Goal: Task Accomplishment & Management: Manage account settings

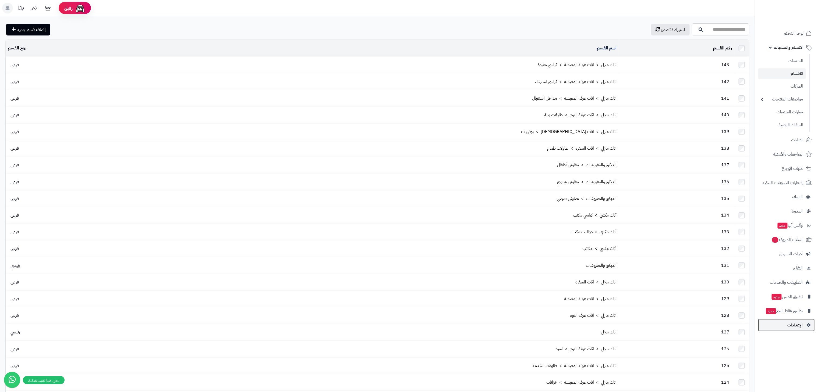
click at [807, 326] on icon at bounding box center [808, 325] width 5 height 4
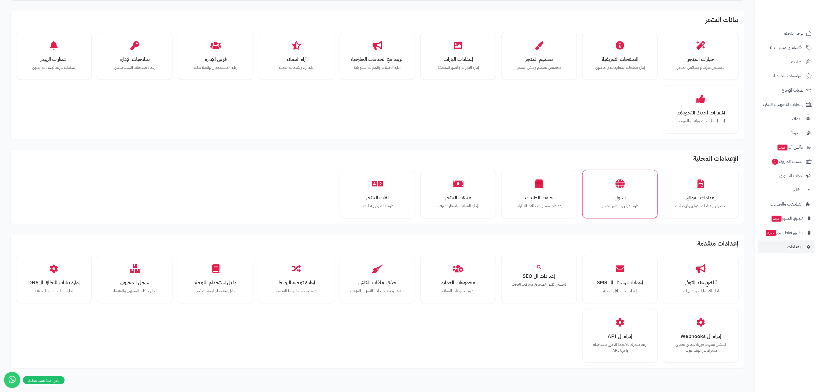
scroll to position [102, 0]
click at [499, 308] on div "أبلغني عند التوفر إدارة الإشعارات والتنبيهات إعدادات رسائل ال SMS إعدادات الرسا…" at bounding box center [377, 310] width 722 height 108
click at [39, 268] on div "إدارة بيانات النطاق الDNS إدارة بيانات النطاق الDNS" at bounding box center [53, 280] width 67 height 40
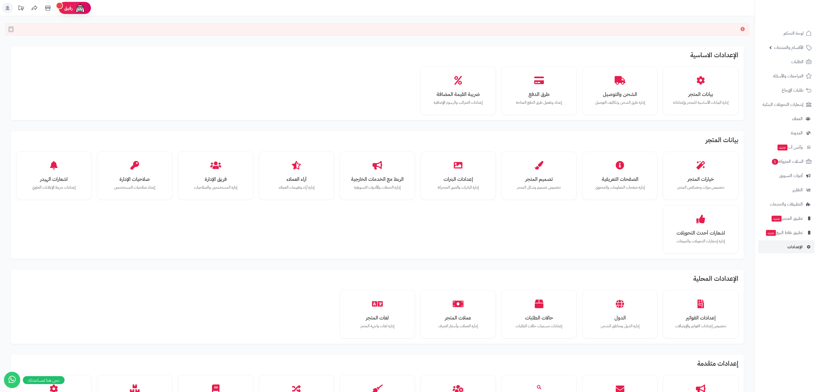
click at [742, 29] on icon at bounding box center [743, 29] width 4 height 4
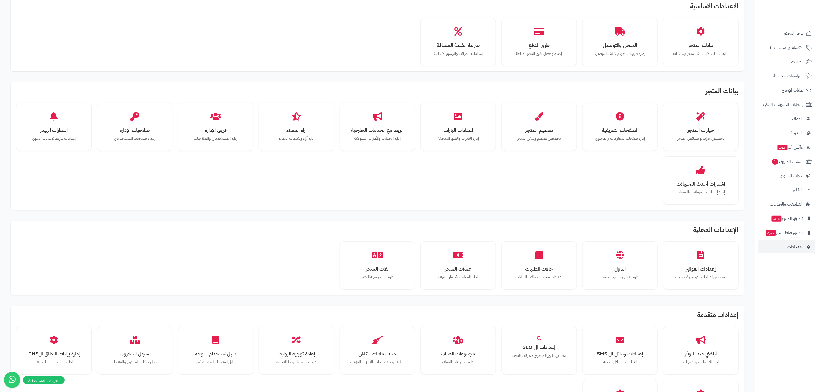
scroll to position [152, 0]
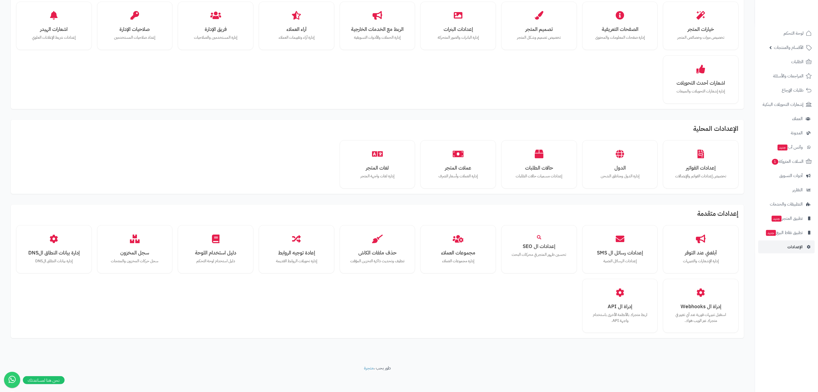
click at [121, 281] on div "أبلغني عند التوفر إدارة الإشعارات والتنبيهات إعدادات رسائل ال SMS إعدادات الرسا…" at bounding box center [377, 279] width 722 height 108
click at [41, 246] on div "إدارة بيانات النطاق الDNS إدارة بيانات النطاق الDNS" at bounding box center [53, 249] width 67 height 40
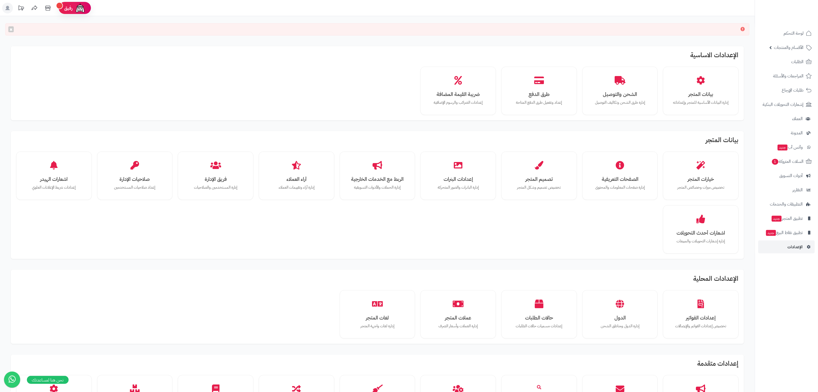
click at [9, 376] on icon at bounding box center [12, 379] width 14 height 15
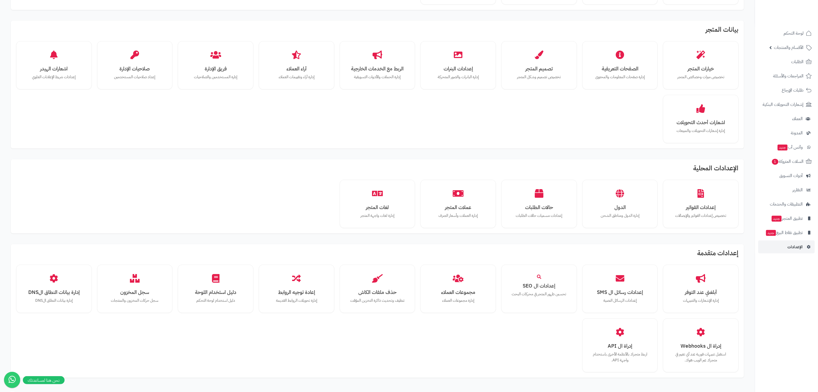
scroll to position [107, 0]
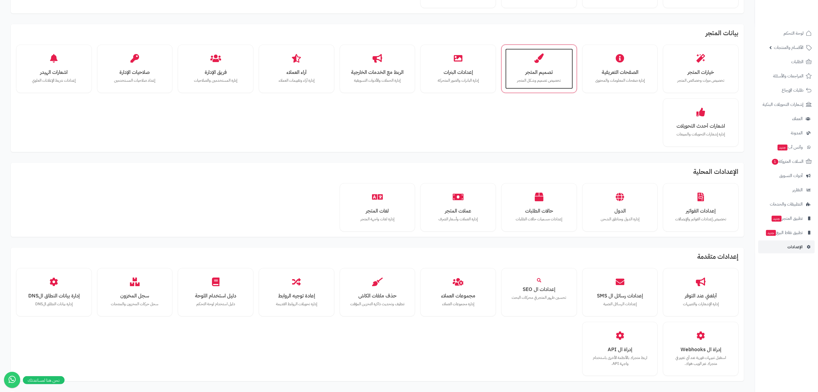
click at [549, 81] on p "تخصيص تصميم وشكل المتجر" at bounding box center [539, 81] width 57 height 6
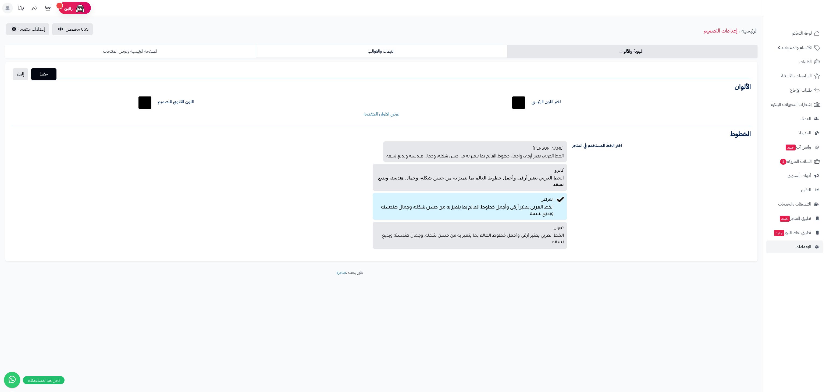
click at [201, 52] on link "الصفحة الرئيسية وعرض المنتجات" at bounding box center [130, 51] width 251 height 13
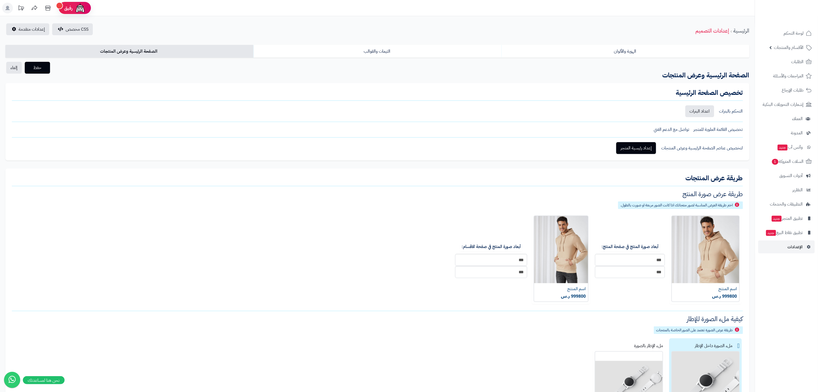
click at [676, 130] on span "تواصل مع الدعم الفني" at bounding box center [671, 130] width 36 height 6
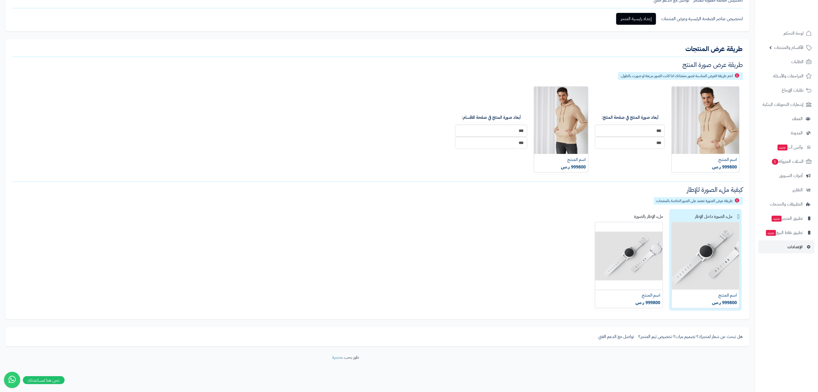
click at [619, 337] on span "تواصل مع الدعم الفني" at bounding box center [616, 337] width 36 height 6
click at [671, 368] on footer "طور بحب ، متجرة" at bounding box center [345, 368] width 691 height 27
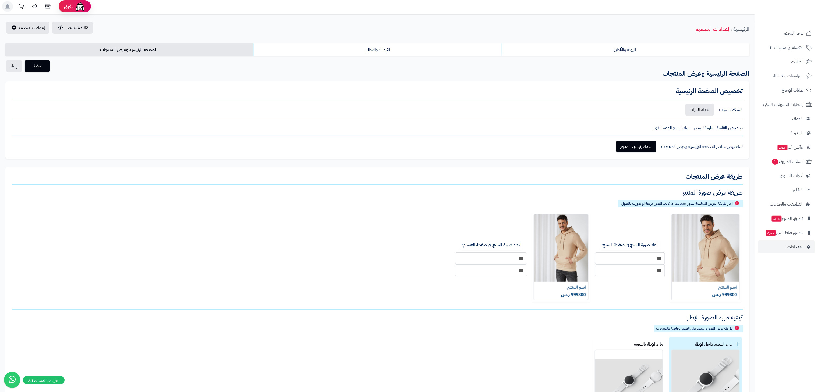
scroll to position [0, 0]
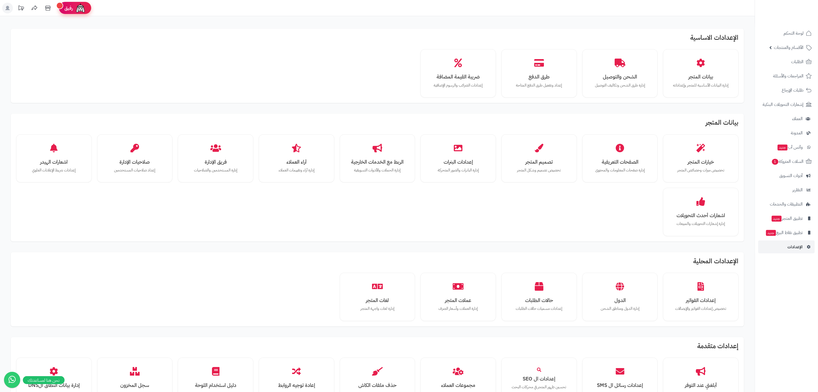
click at [78, 6] on img at bounding box center [80, 8] width 11 height 11
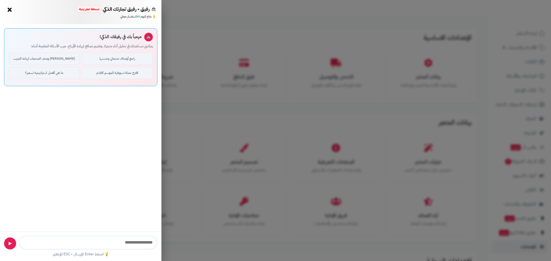
drag, startPoint x: 734, startPoint y: 1, endPoint x: 385, endPoint y: 130, distance: 372.6
click at [385, 130] on div "رفيق - رفيق تجارتك الذكي نسخة تجريبية ⭐ تاجر متنامي × 💡 متاح اليوم: 50 استفسار …" at bounding box center [275, 130] width 551 height 261
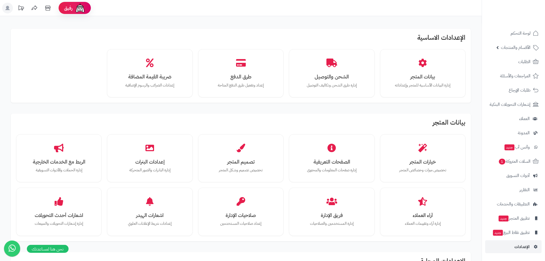
click at [16, 246] on icon at bounding box center [12, 248] width 14 height 15
